Goal: Navigation & Orientation: Find specific page/section

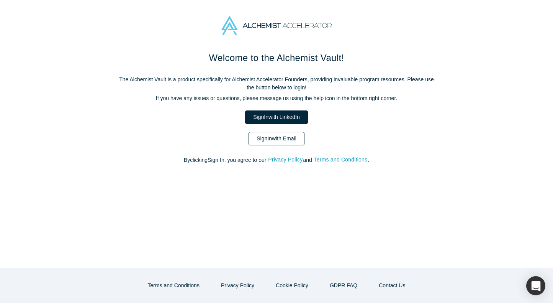
click at [288, 141] on link "Sign In with Email" at bounding box center [277, 138] width 56 height 13
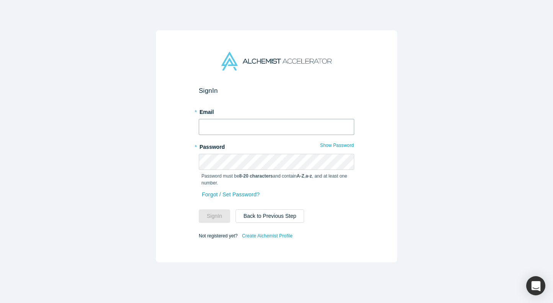
click at [236, 125] on input "text" at bounding box center [277, 127] width 156 height 16
type input "gbhardwaj@pairity.ca"
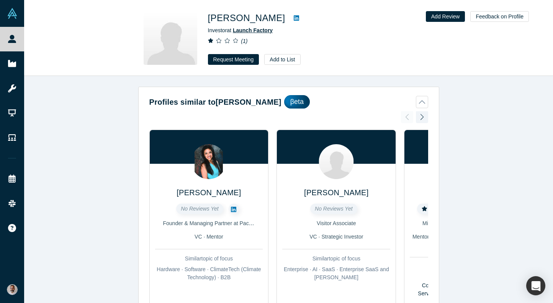
click at [268, 28] on span "Launch Factory" at bounding box center [253, 30] width 40 height 6
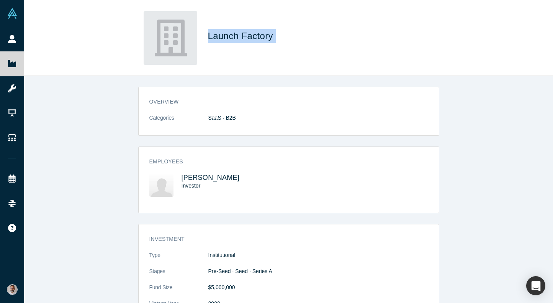
drag, startPoint x: 278, startPoint y: 39, endPoint x: 209, endPoint y: 37, distance: 68.6
click at [209, 37] on h1 "Launch Factory" at bounding box center [315, 36] width 215 height 14
copy span "Launch Factory"
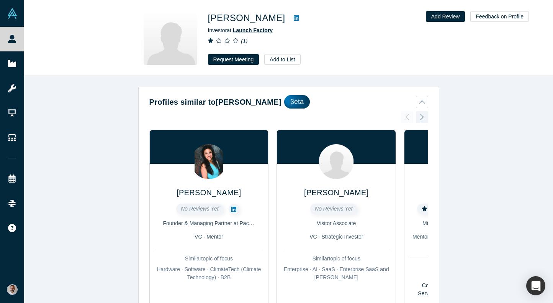
click at [255, 28] on span "Launch Factory" at bounding box center [253, 30] width 40 height 6
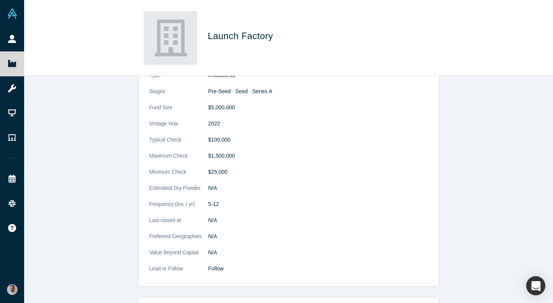
scroll to position [180, 0]
